Goal: Information Seeking & Learning: Learn about a topic

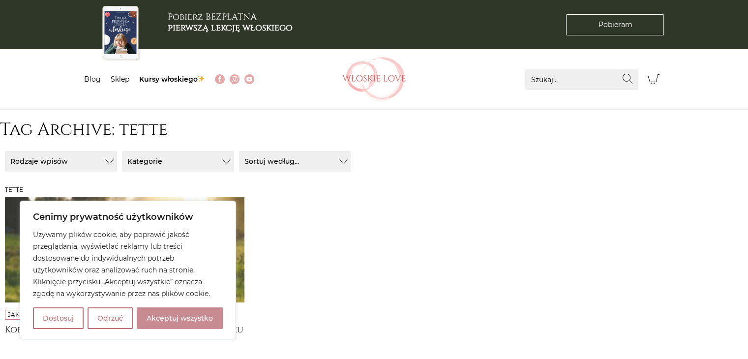
click at [172, 315] on button "Akceptuj wszystko" at bounding box center [180, 318] width 86 height 22
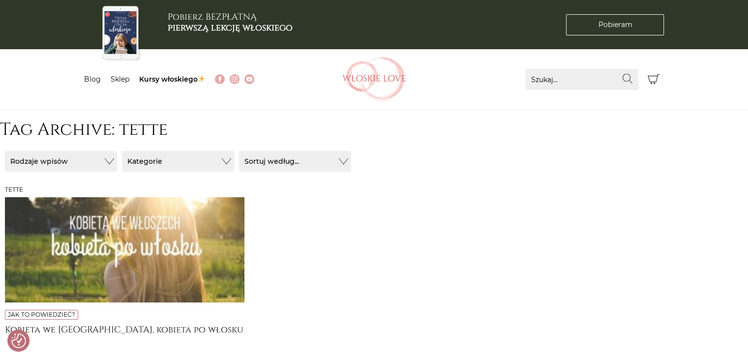
checkbox input "true"
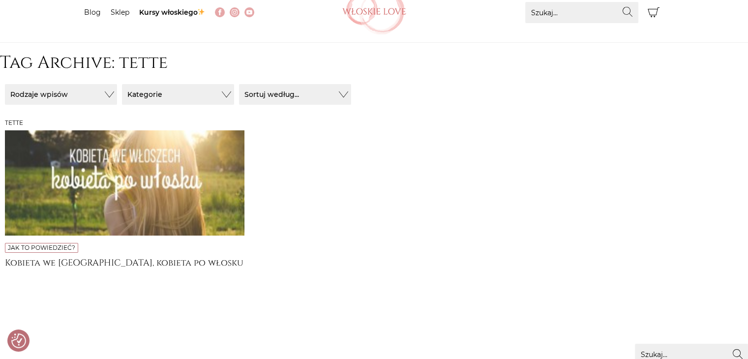
scroll to position [58, 0]
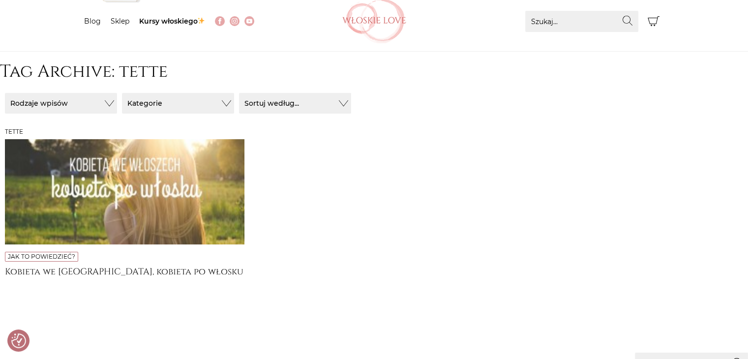
click at [18, 229] on img at bounding box center [124, 191] width 239 height 105
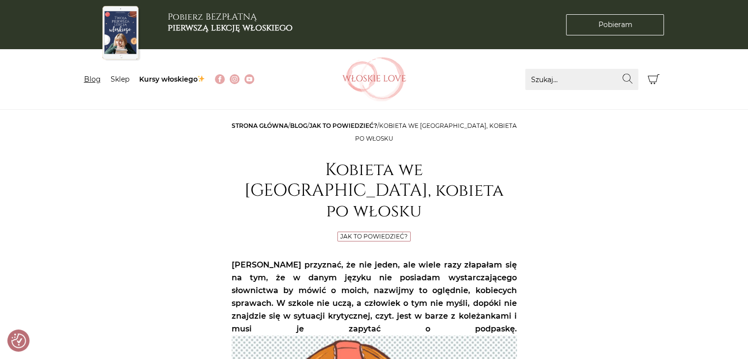
click at [94, 81] on link "Blog" at bounding box center [92, 79] width 17 height 9
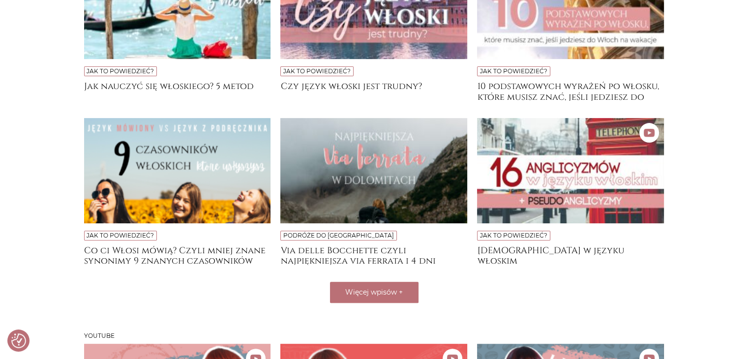
scroll to position [315, 0]
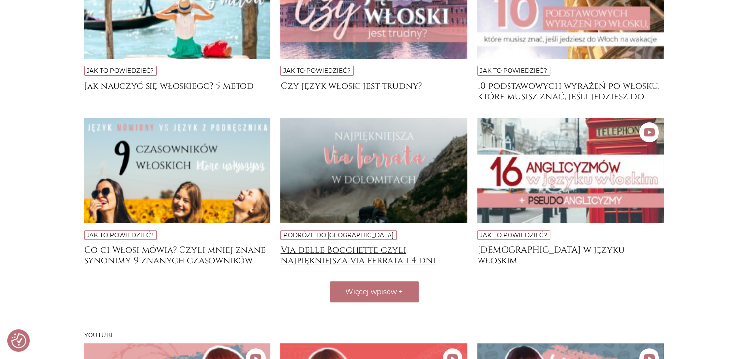
click at [305, 256] on h4 "Via delle Bocchette czyli najpiękniejsza via ferrata i 4 dni trekkingu w [GEOGR…" at bounding box center [373, 255] width 187 height 20
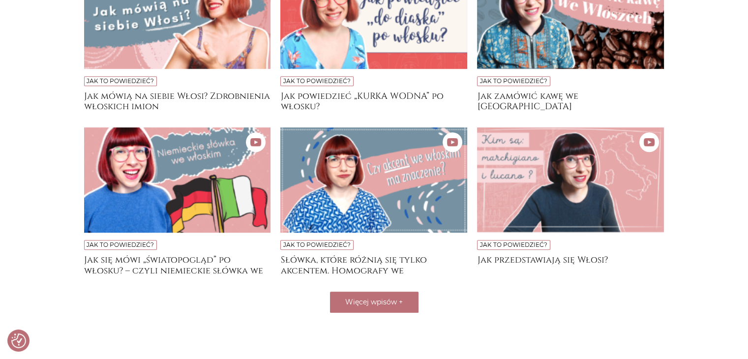
scroll to position [719, 0]
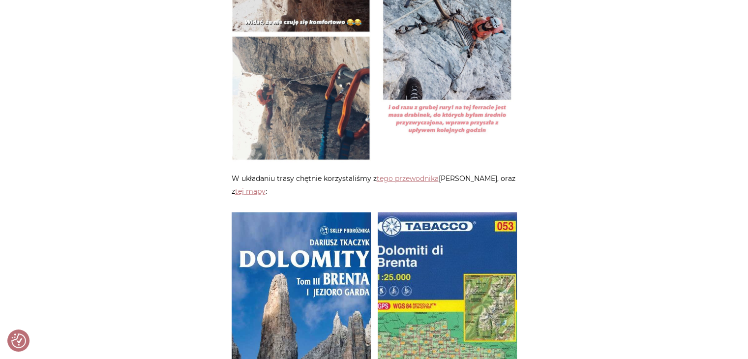
scroll to position [2254, 0]
